Goal: Browse casually: Explore the website without a specific task or goal

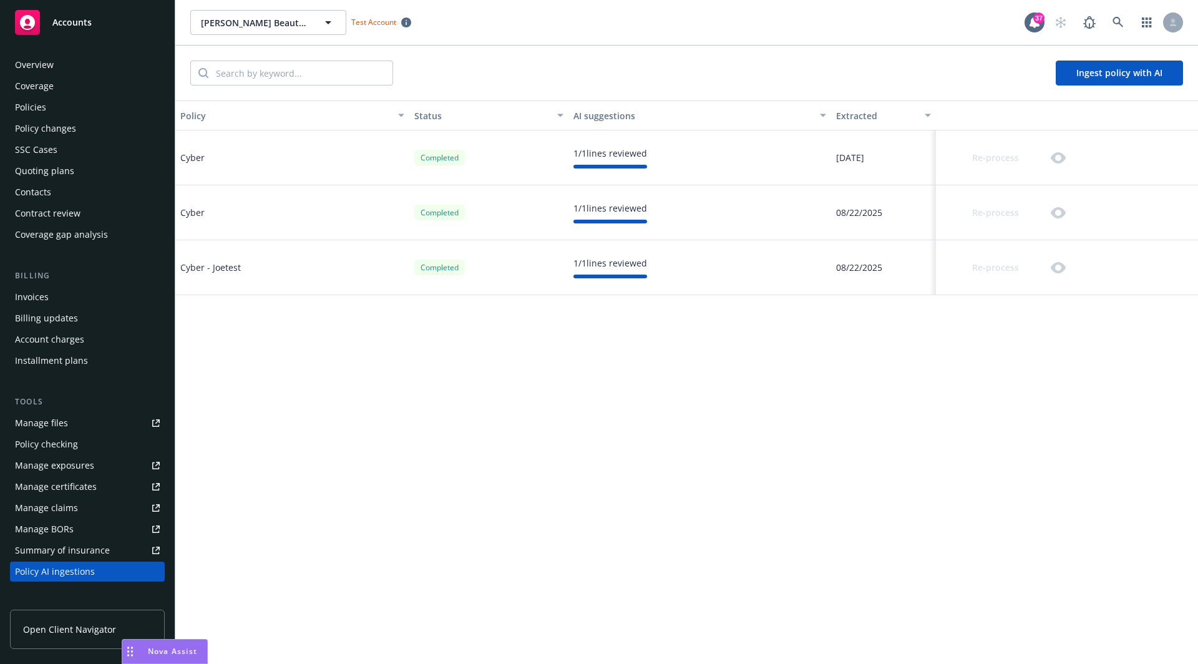
scroll to position [190, 0]
